Goal: Task Accomplishment & Management: Manage account settings

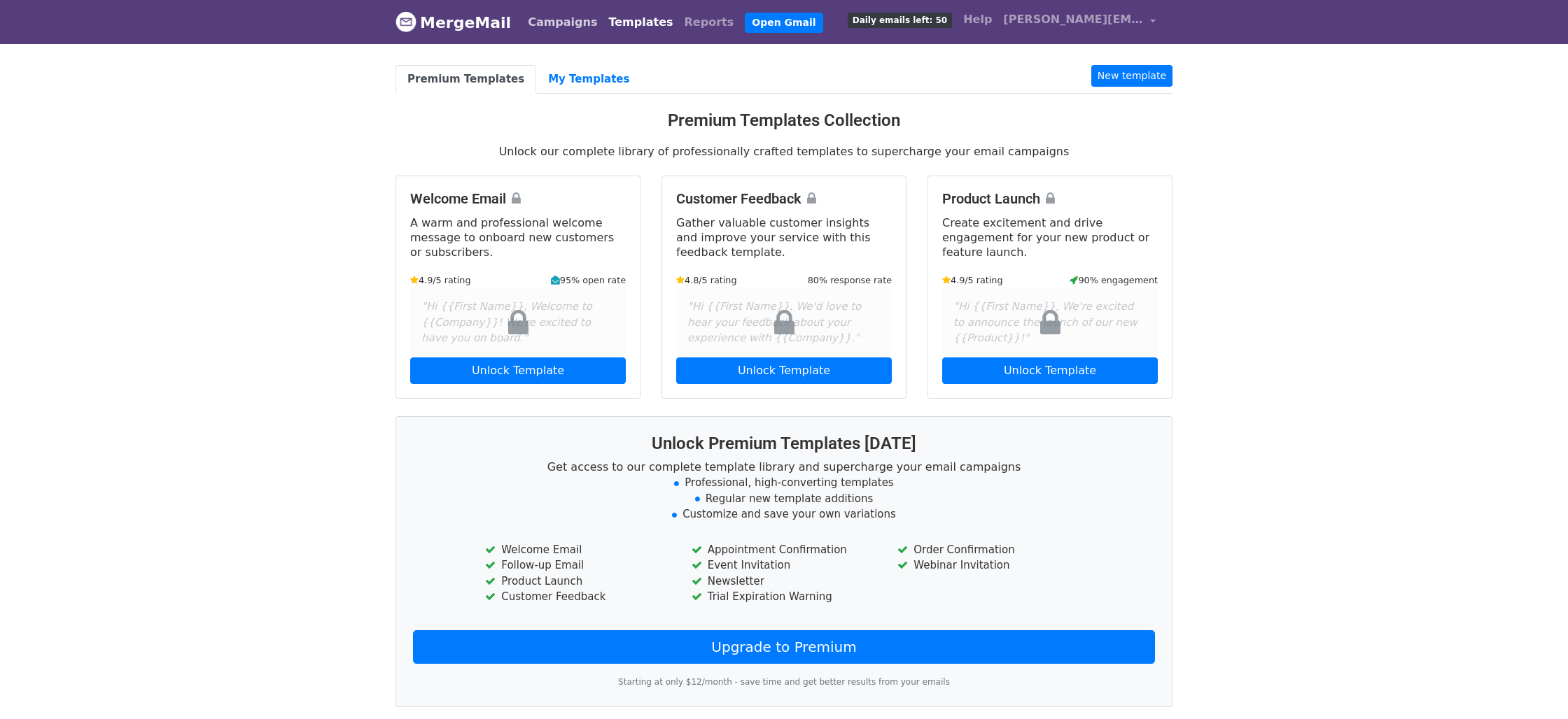
click at [534, 11] on link "Campaigns" at bounding box center [562, 22] width 81 height 28
click at [552, 29] on link "Campaigns" at bounding box center [562, 22] width 81 height 28
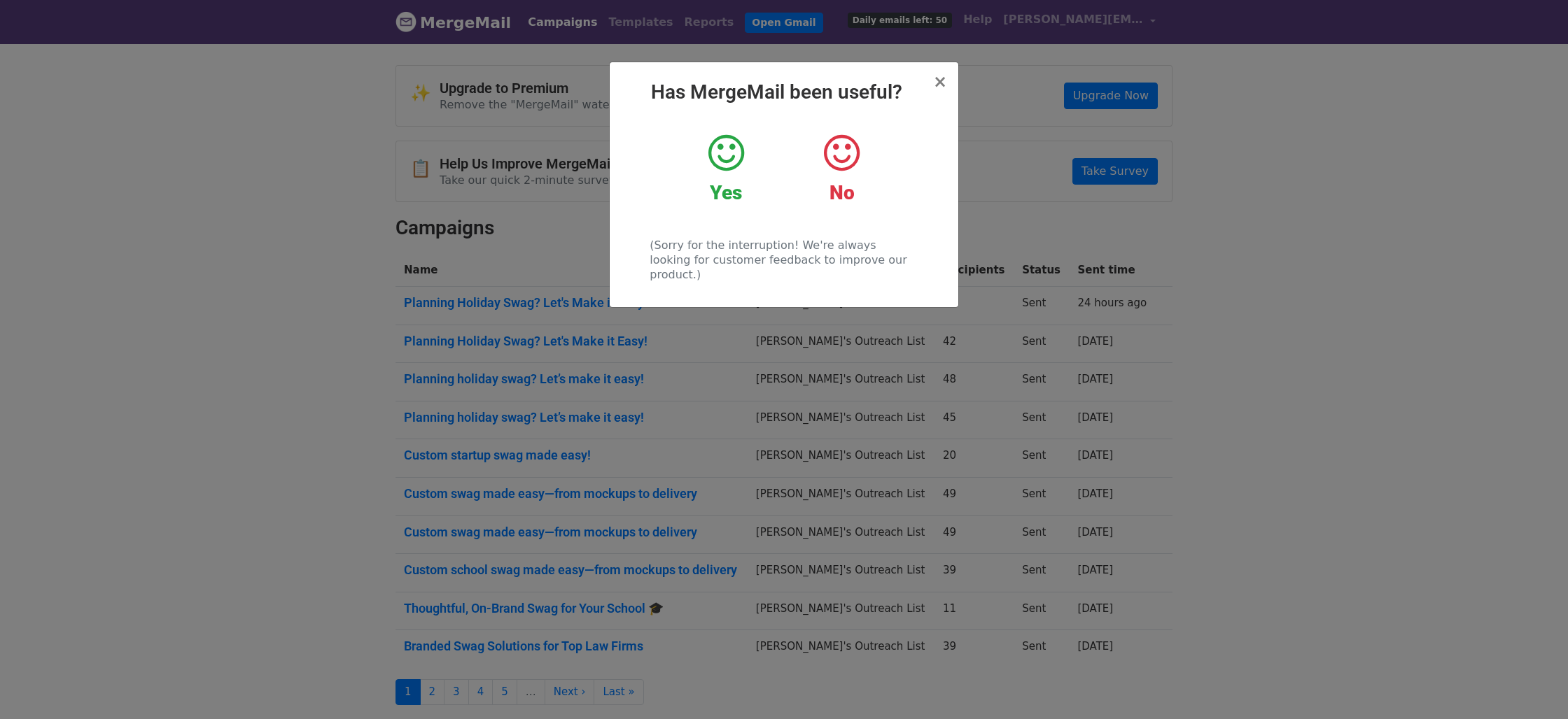
click at [499, 257] on div "× Has MergeMail been useful? Yes No (Sorry for the interruption! We're always l…" at bounding box center [784, 380] width 1568 height 677
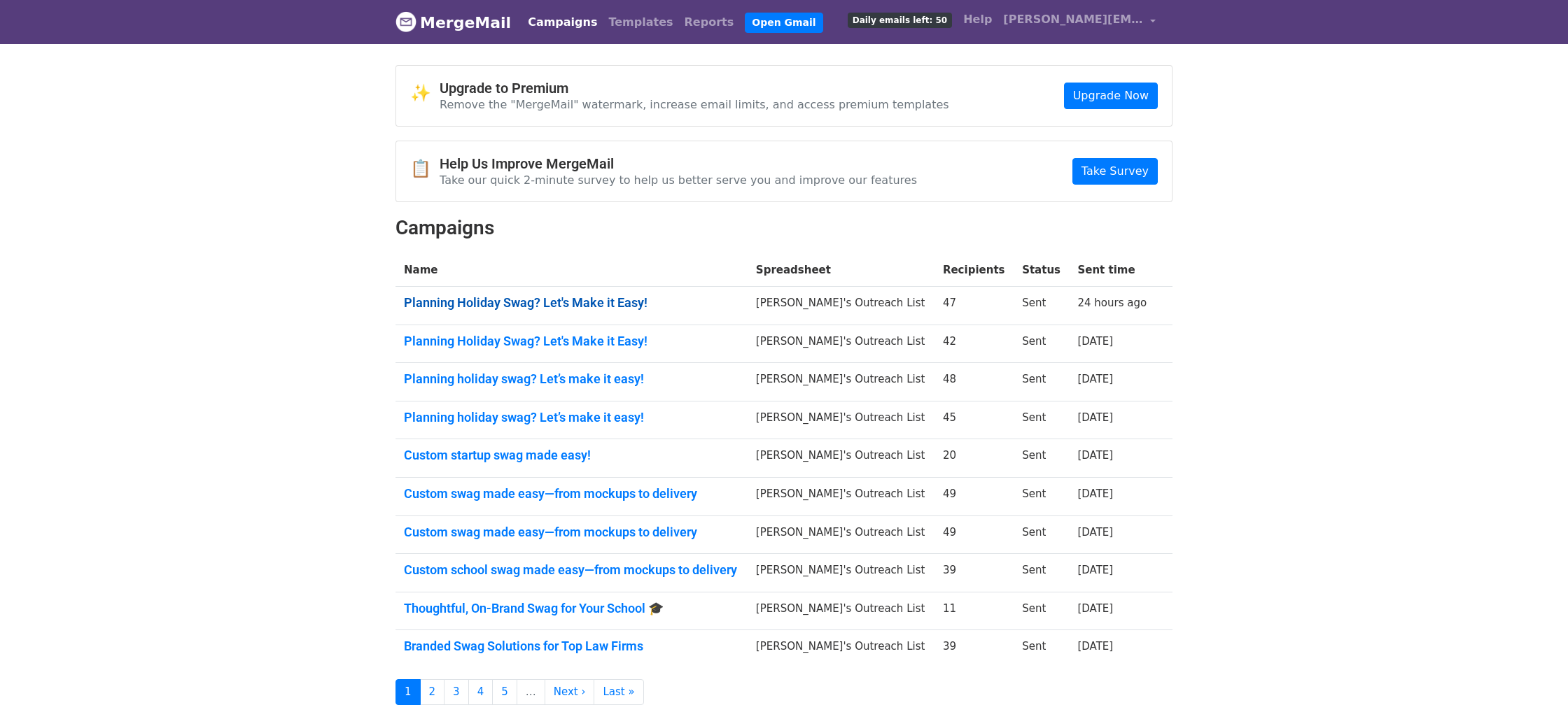
click at [515, 299] on link "Planning Holiday Swag? Let's Make it Easy!" at bounding box center [571, 302] width 335 height 15
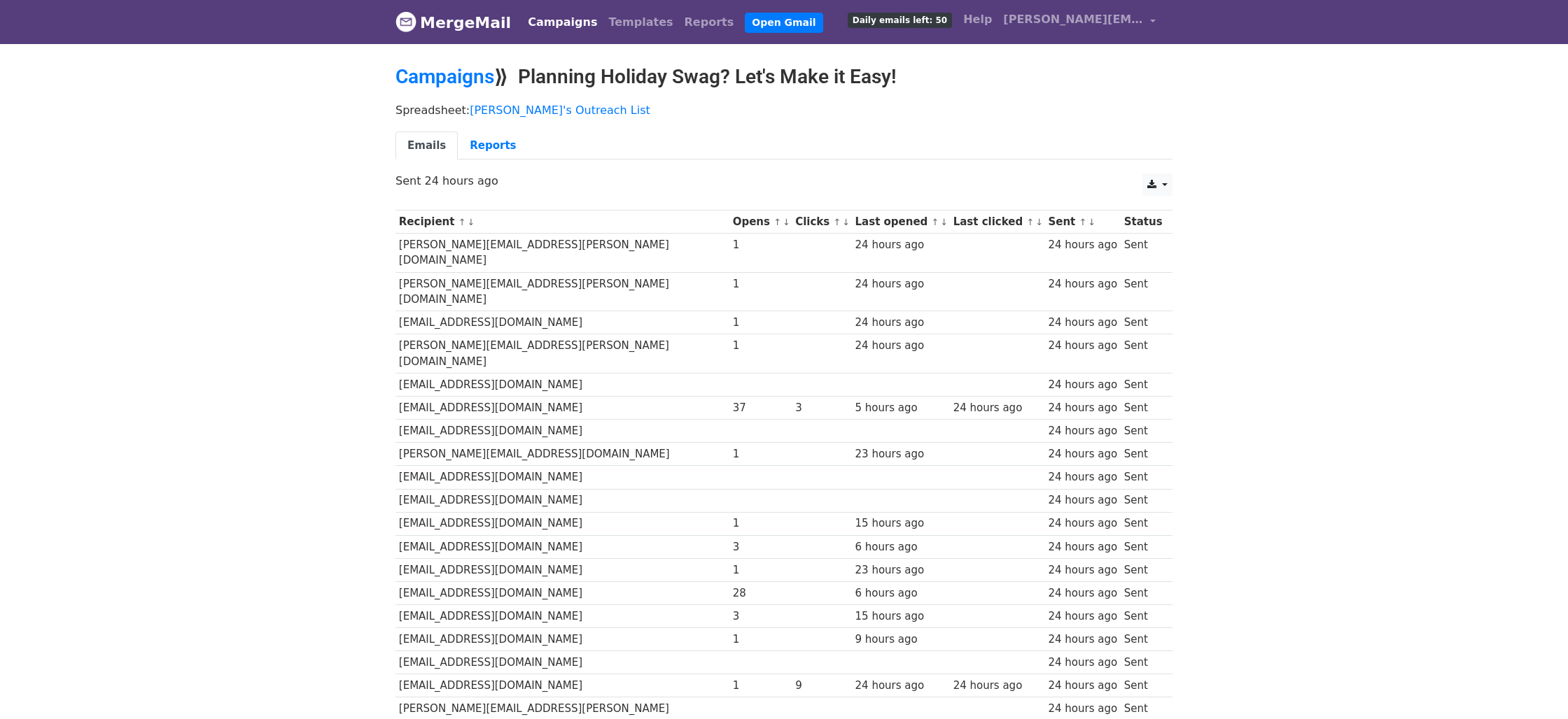
click at [544, 335] on td "rachel.felix@bmc.org" at bounding box center [562, 354] width 334 height 39
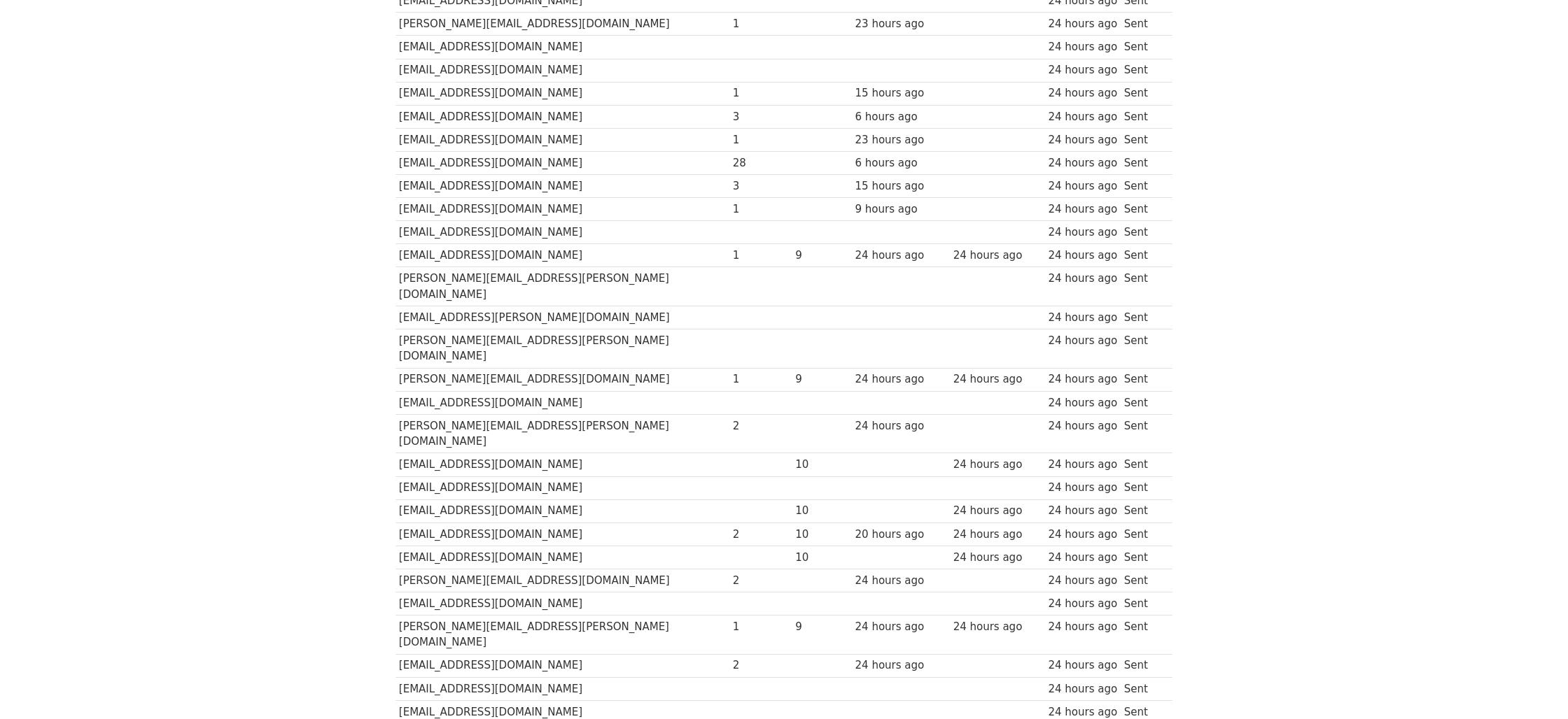
scroll to position [134, 0]
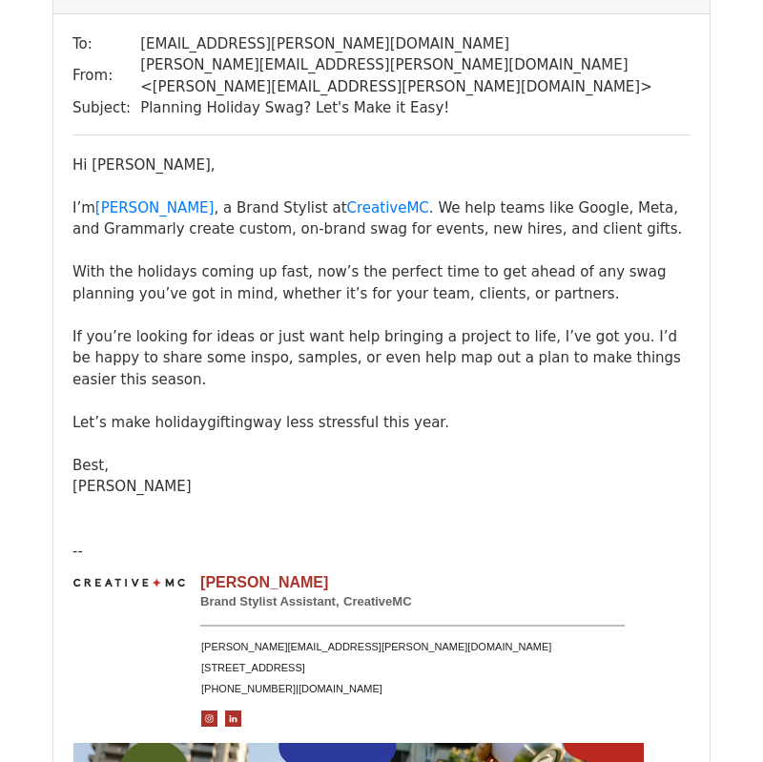
scroll to position [345, 0]
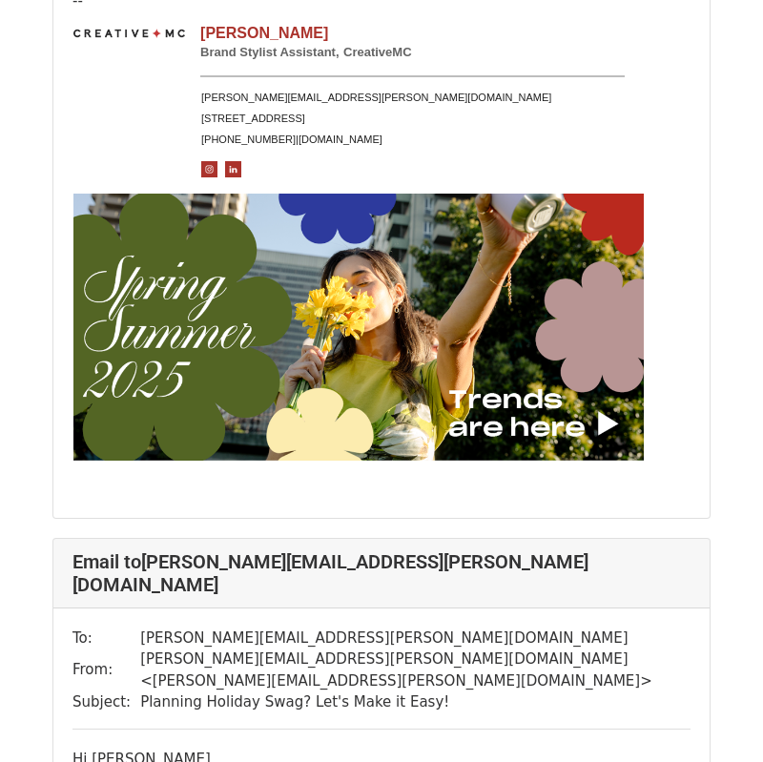
scroll to position [5283, 0]
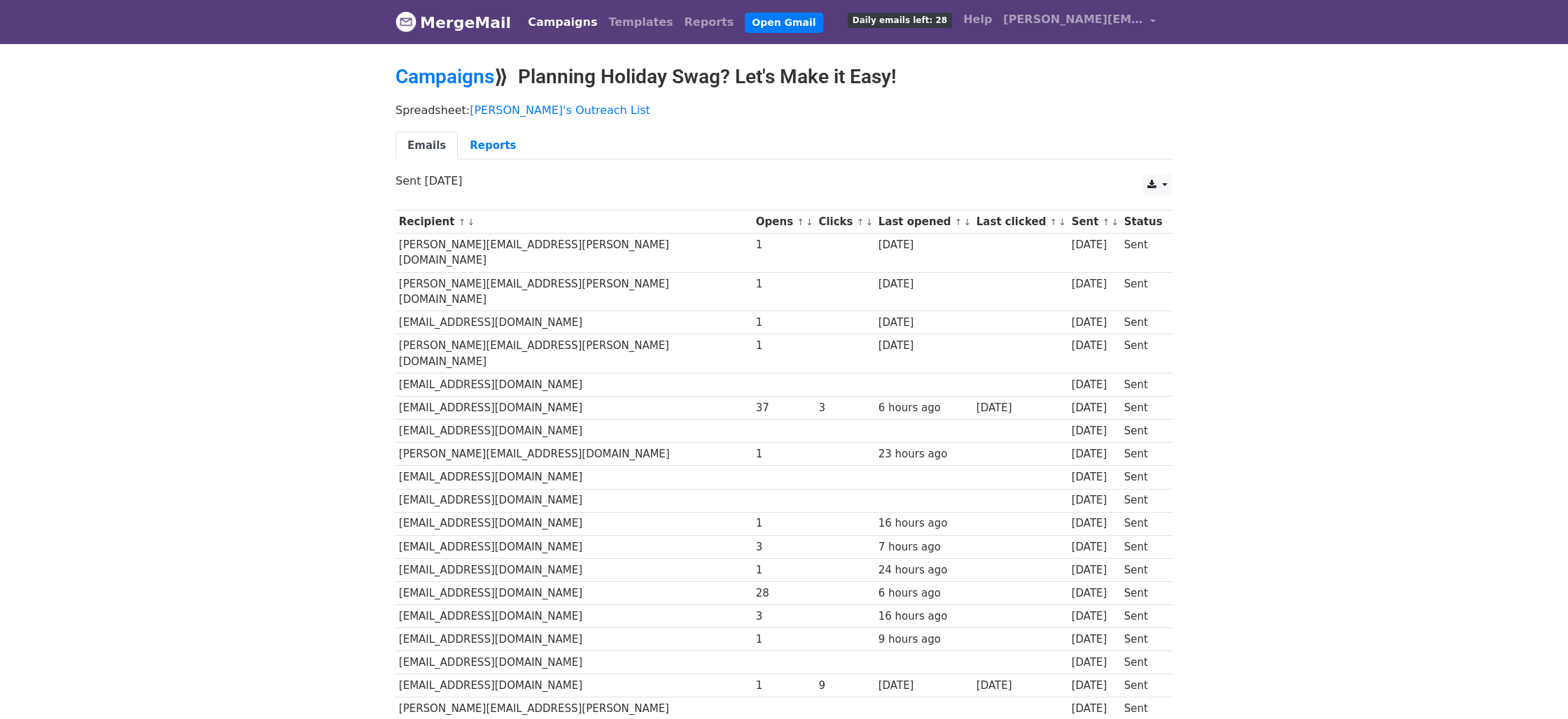
click at [494, 397] on td "sfishback@proofpoint.com" at bounding box center [574, 408] width 357 height 23
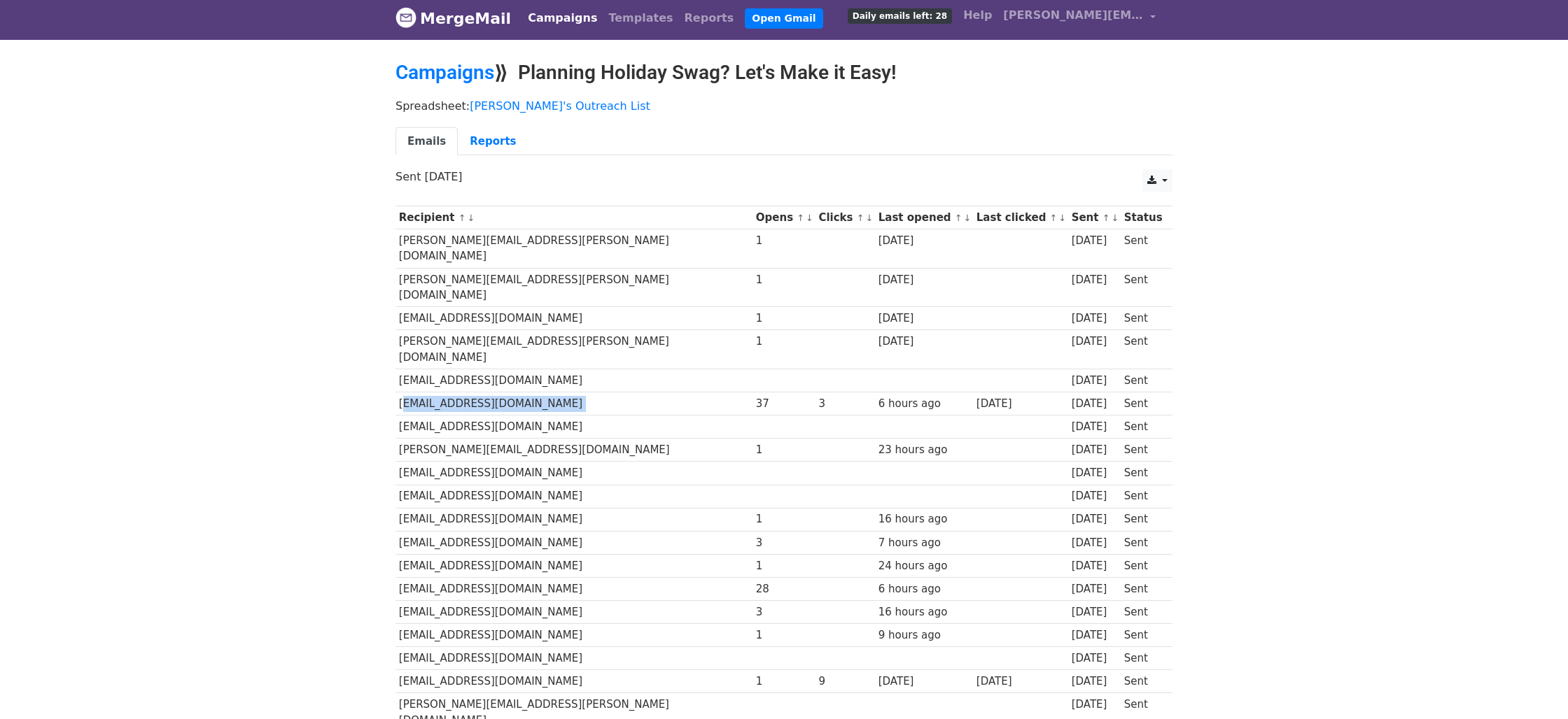
click at [494, 393] on td "sfishback@proofpoint.com" at bounding box center [574, 404] width 357 height 23
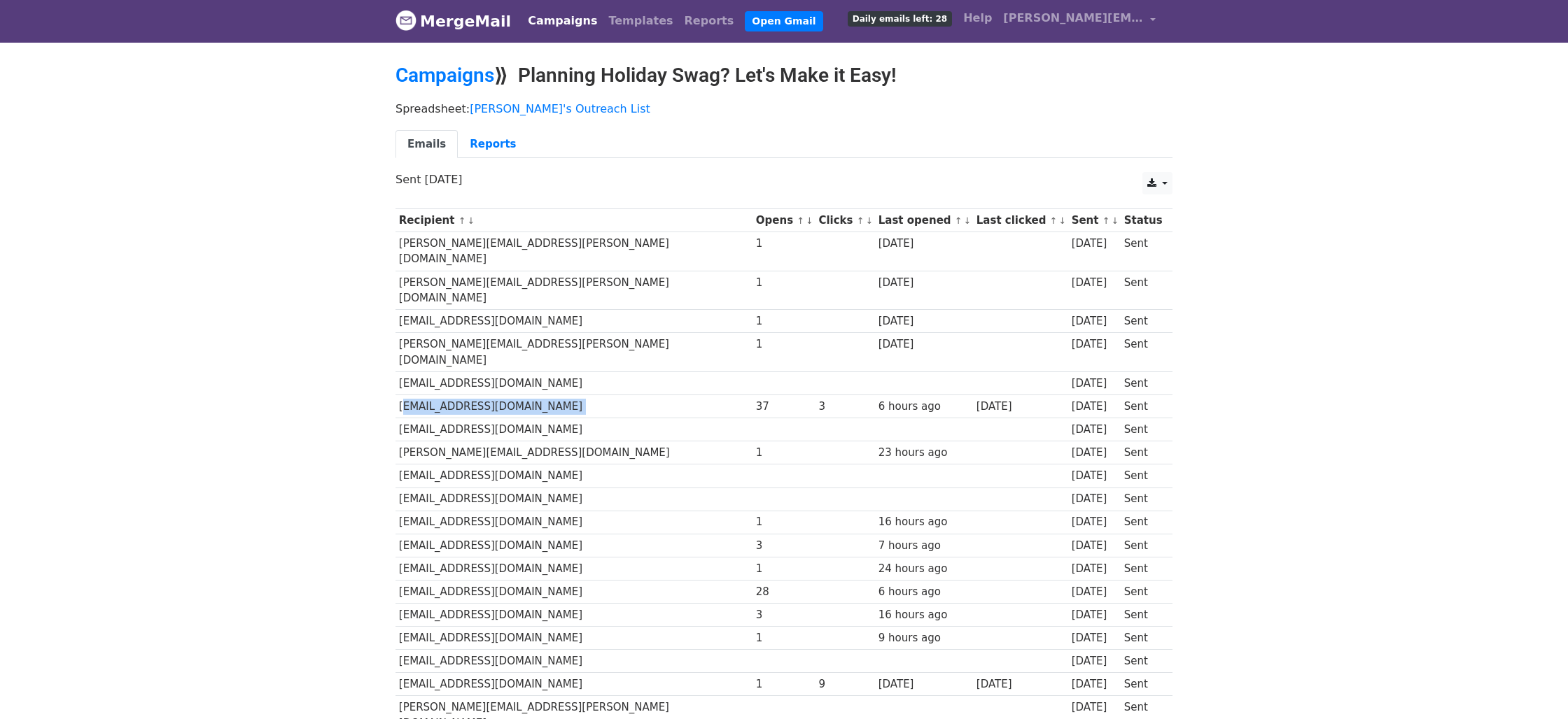
copy tr "sfishback@proofpoint.com"
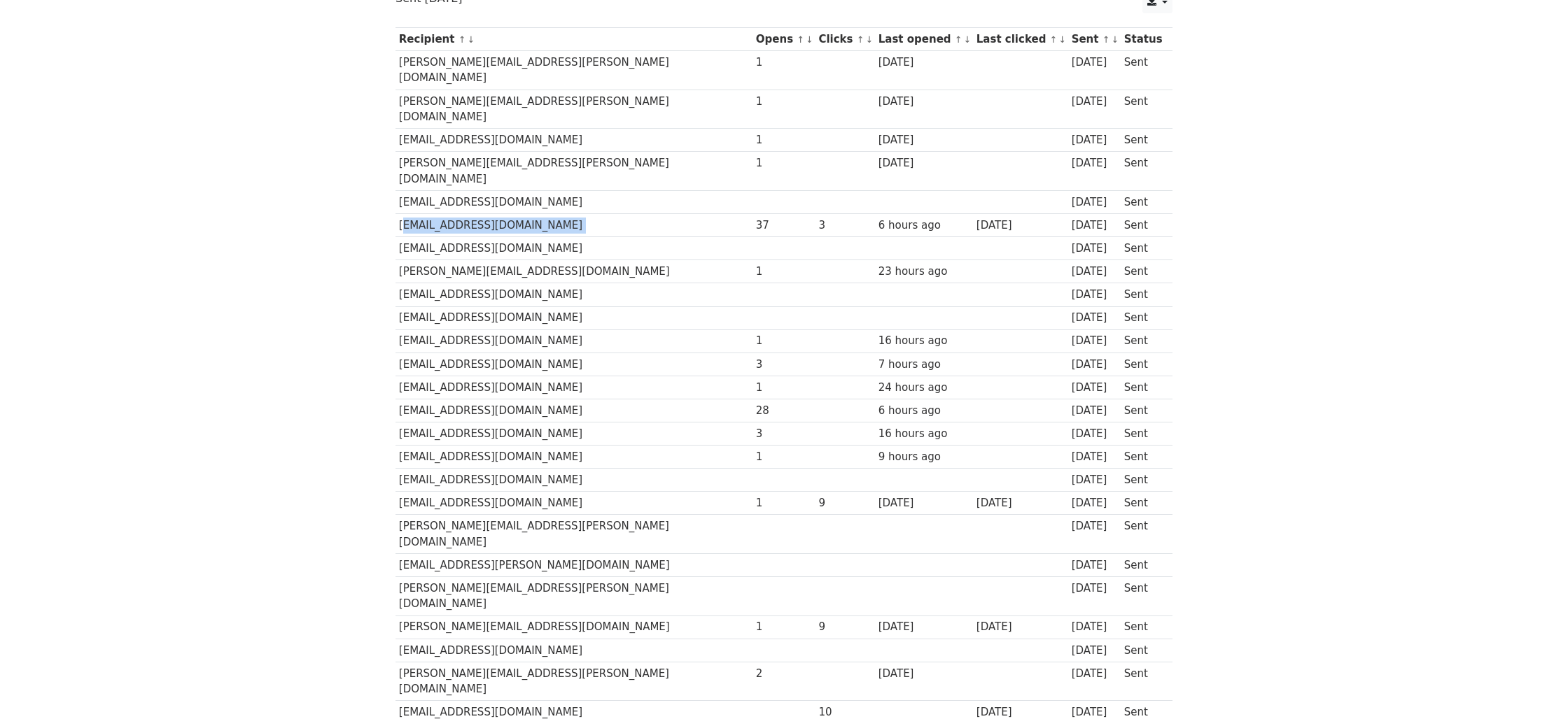
scroll to position [0, 0]
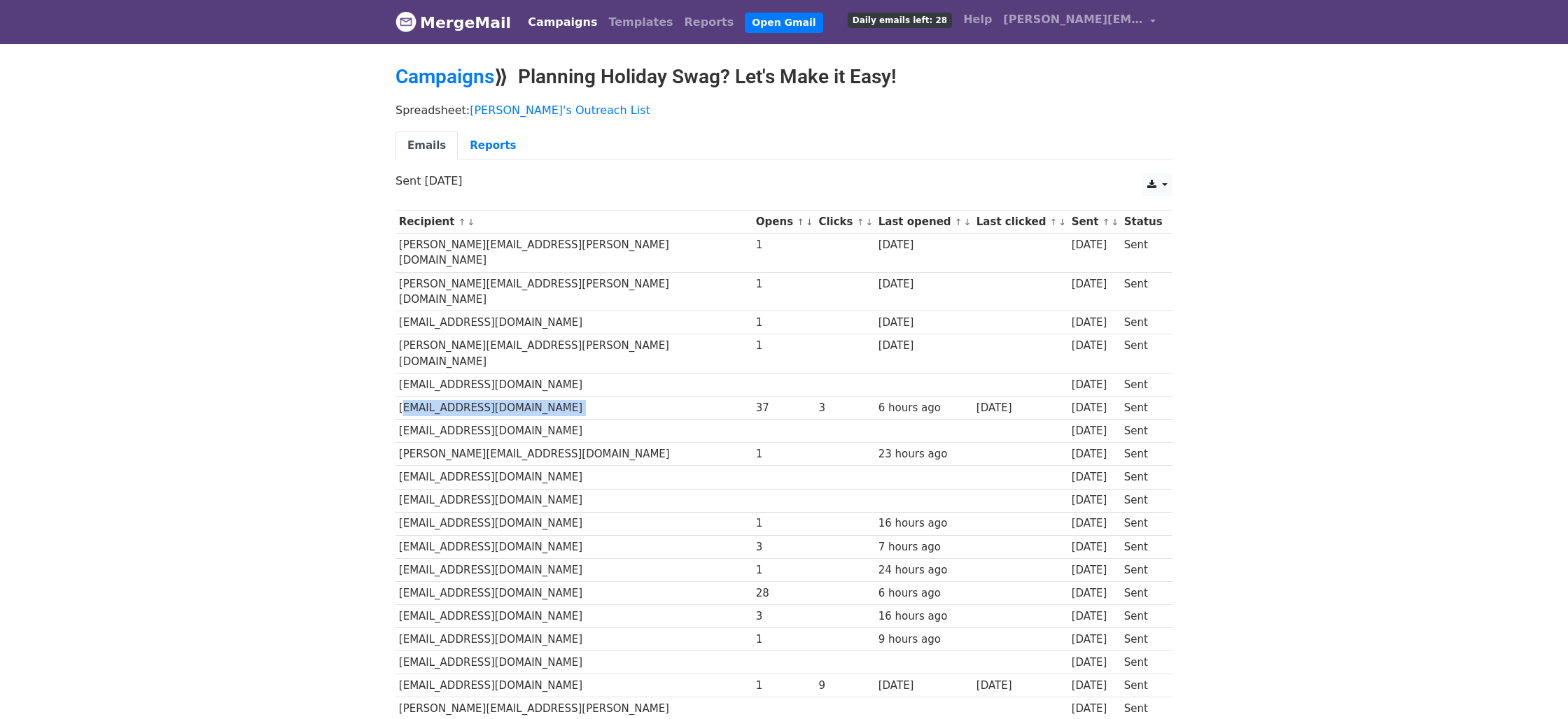
click at [548, 26] on link "Campaigns" at bounding box center [562, 22] width 81 height 28
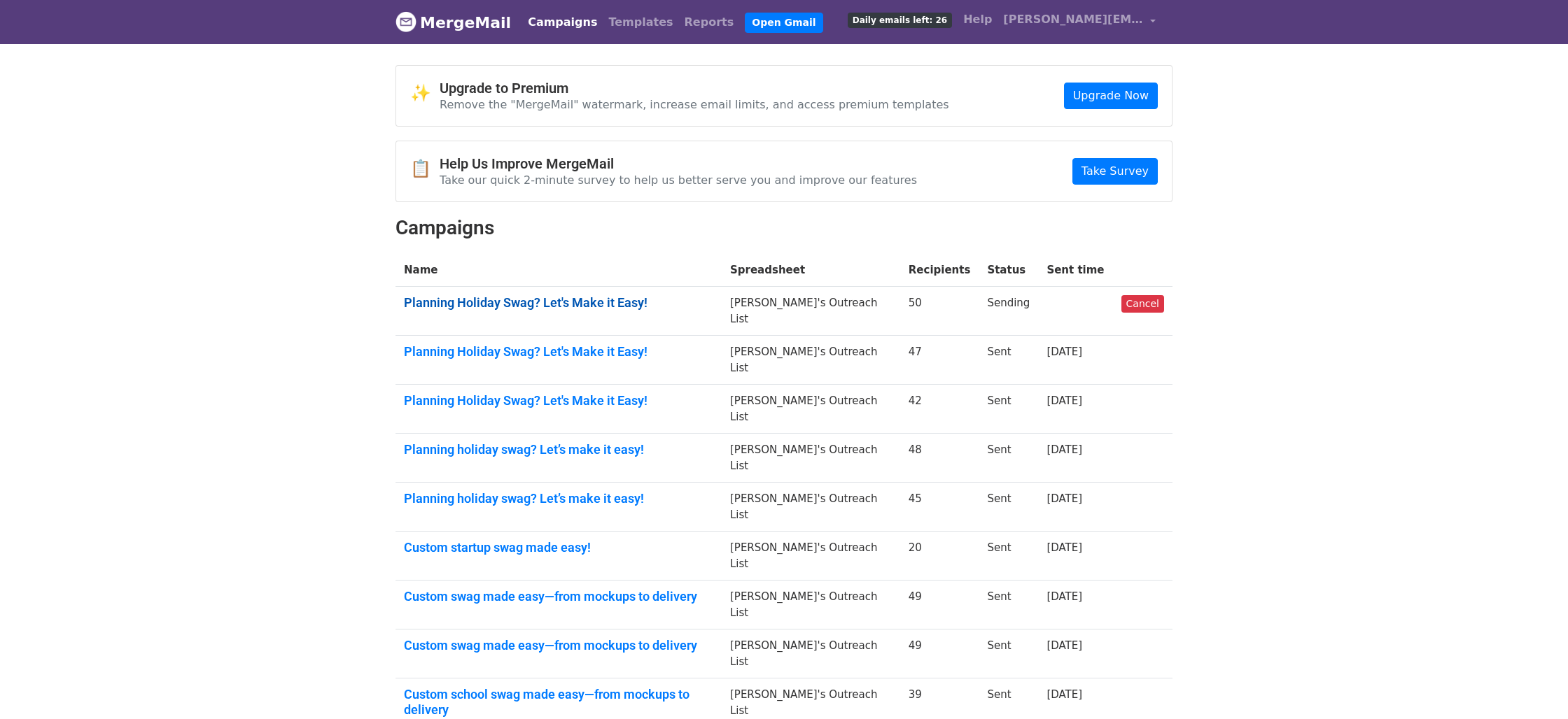
click at [581, 296] on link "Planning Holiday Swag? Let's Make it Easy!" at bounding box center [558, 302] width 309 height 15
click at [579, 301] on link "Planning Holiday Swag? Let's Make it Easy!" at bounding box center [558, 302] width 309 height 15
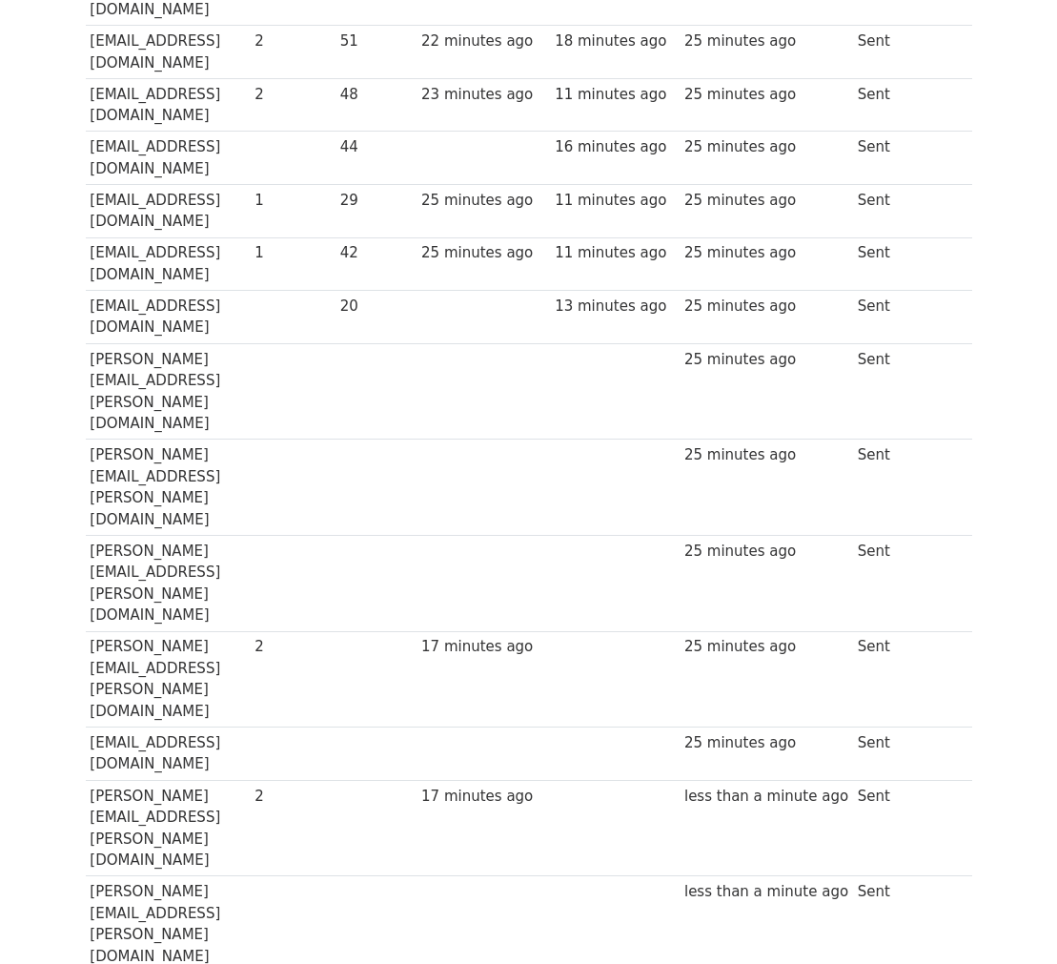
scroll to position [938, 0]
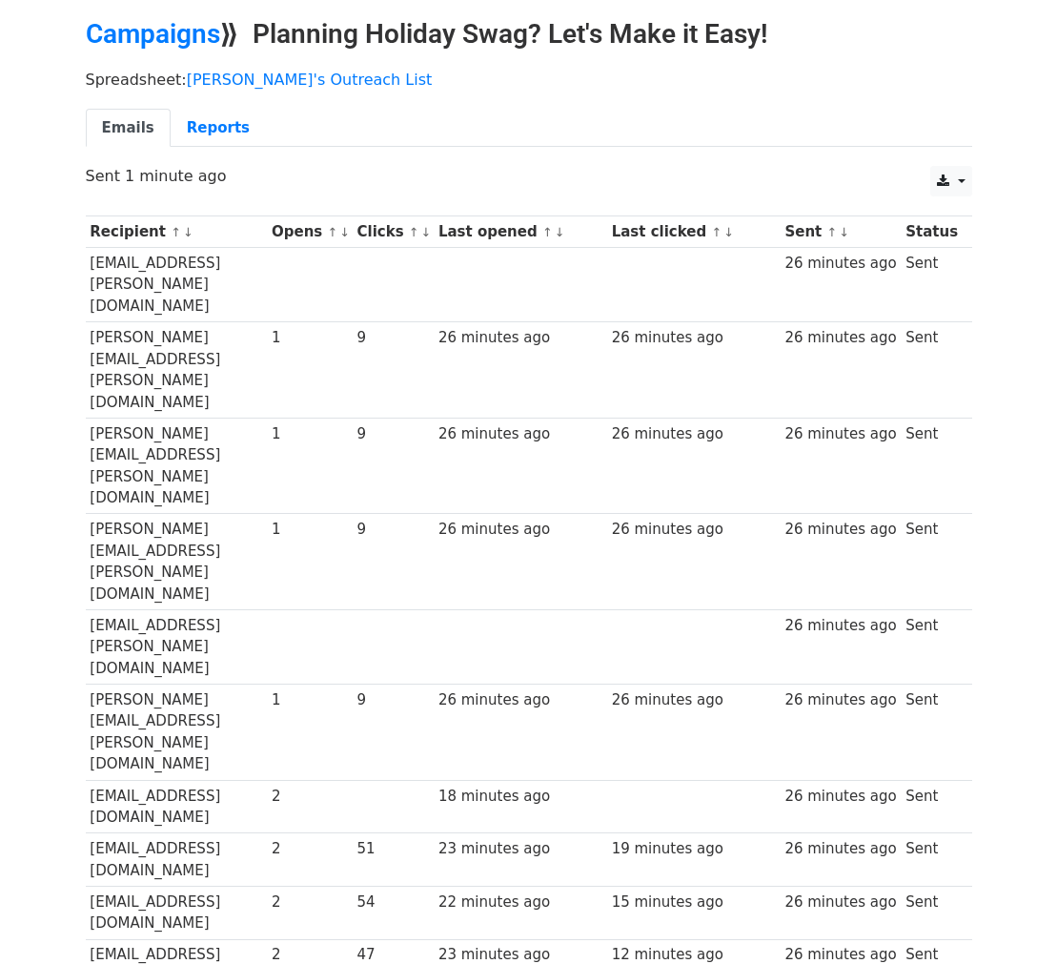
scroll to position [72, 0]
click at [207, 885] on td "[EMAIL_ADDRESS][DOMAIN_NAME]" at bounding box center [177, 911] width 182 height 53
